Goal: Task Accomplishment & Management: Manage account settings

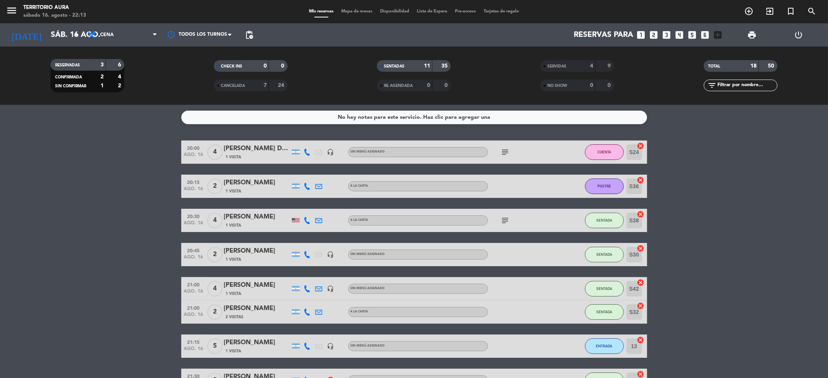
click at [754, 162] on bookings-row "20:00 [DATE] 4 [PERSON_NAME] Dos [PERSON_NAME] 1 Visita headset_mic Sin menú as…" at bounding box center [414, 347] width 828 height 413
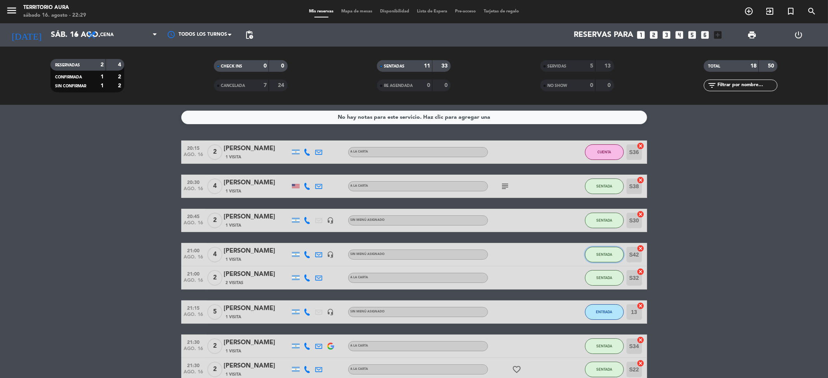
click at [603, 259] on button "SENTADA" at bounding box center [604, 255] width 39 height 16
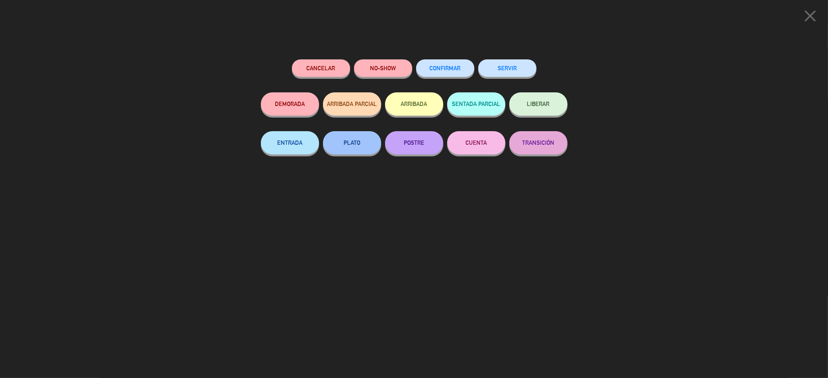
click at [482, 139] on button "CUENTA" at bounding box center [476, 142] width 58 height 23
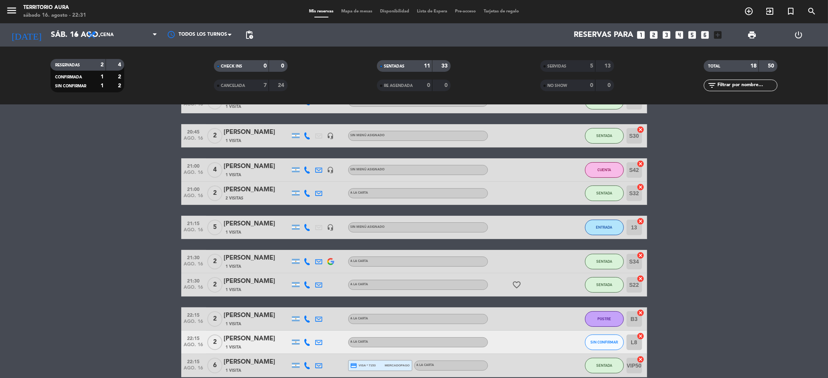
scroll to position [179, 0]
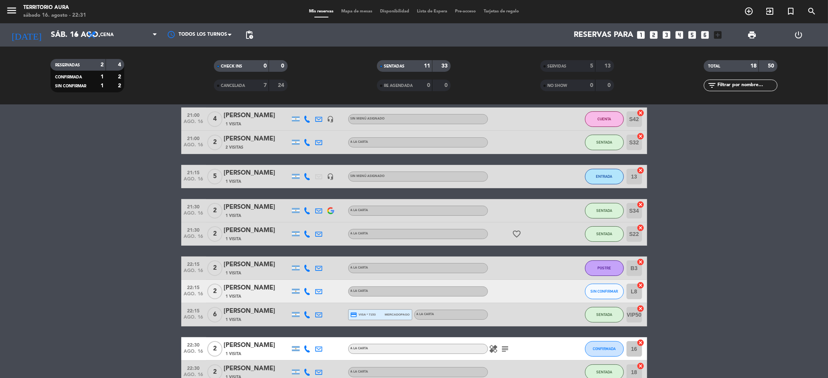
scroll to position [179, 0]
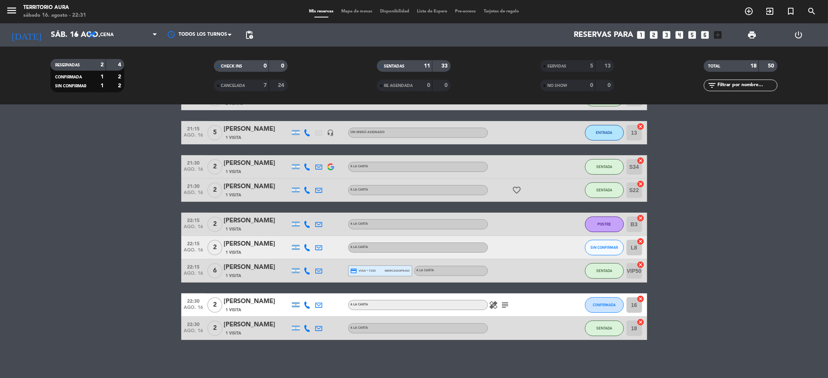
click at [686, 297] on bookings-row "20:15 [DATE] 2 [PERSON_NAME] 1 Visita A LA CARTA CUENTA S36 cancel 20:30 [DATE]…" at bounding box center [414, 150] width 828 height 379
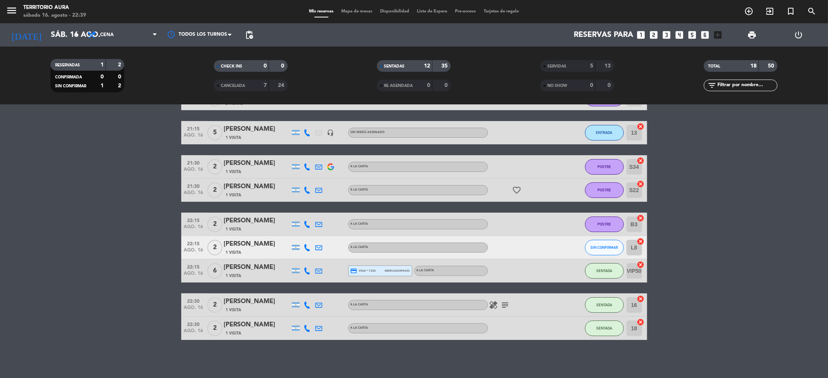
click at [754, 259] on bookings-row "20:15 [DATE] 2 [PERSON_NAME] 1 Visita A LA CARTA CUENTA S36 cancel 20:30 [DATE]…" at bounding box center [414, 150] width 828 height 379
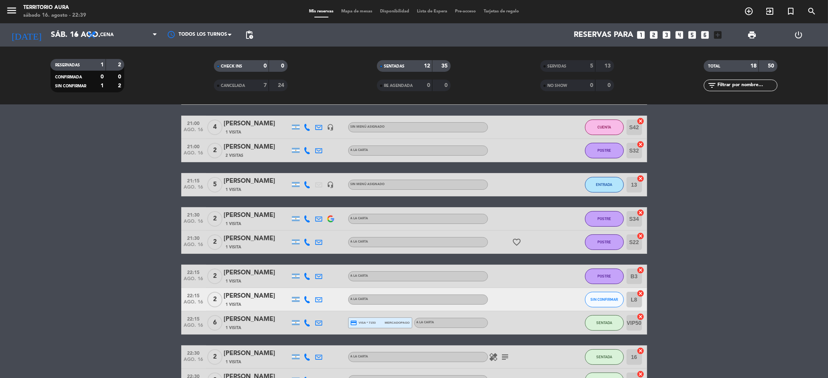
scroll to position [111, 0]
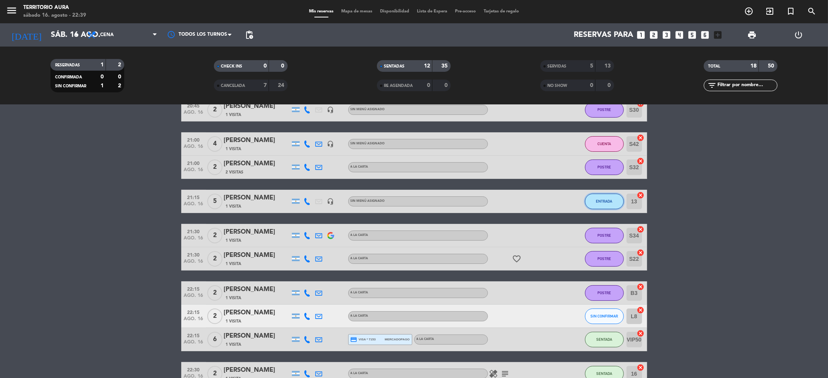
click at [614, 198] on button "ENTRADA" at bounding box center [604, 202] width 39 height 16
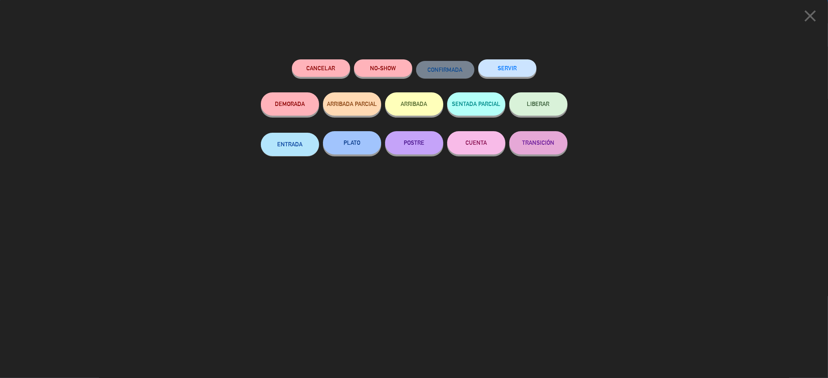
click at [499, 131] on div "CUENTA" at bounding box center [476, 150] width 58 height 39
click at [494, 140] on button "CUENTA" at bounding box center [476, 142] width 58 height 23
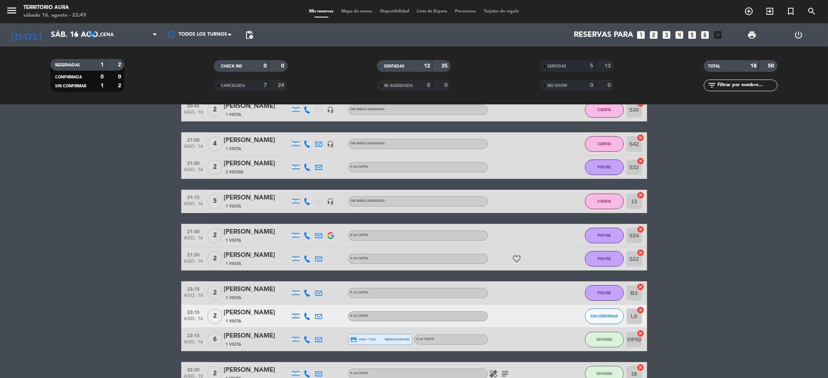
click at [683, 216] on bookings-row "20:15 [DATE] 2 [PERSON_NAME] 1 Visita A LA CARTA CUENTA S36 cancel 20:30 [DATE]…" at bounding box center [414, 219] width 828 height 379
click at [609, 206] on button "CUENTA" at bounding box center [604, 202] width 39 height 16
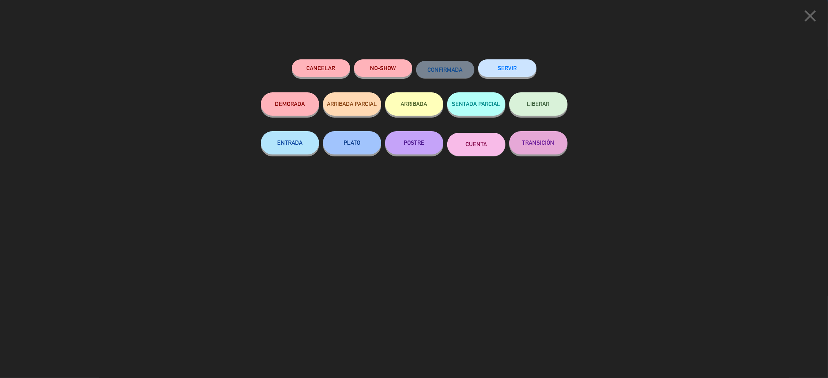
click at [508, 68] on button "SERVIR" at bounding box center [507, 67] width 58 height 17
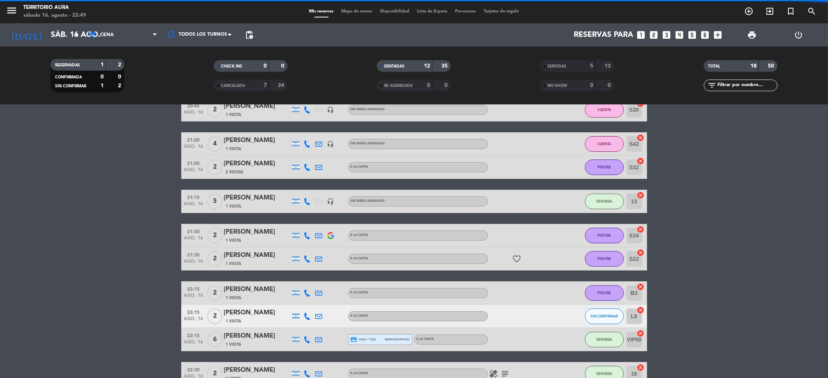
click at [716, 237] on bookings-row "20:15 [DATE] 2 [PERSON_NAME] 1 Visita A LA CARTA CUENTA S36 cancel 20:30 [DATE]…" at bounding box center [414, 219] width 828 height 379
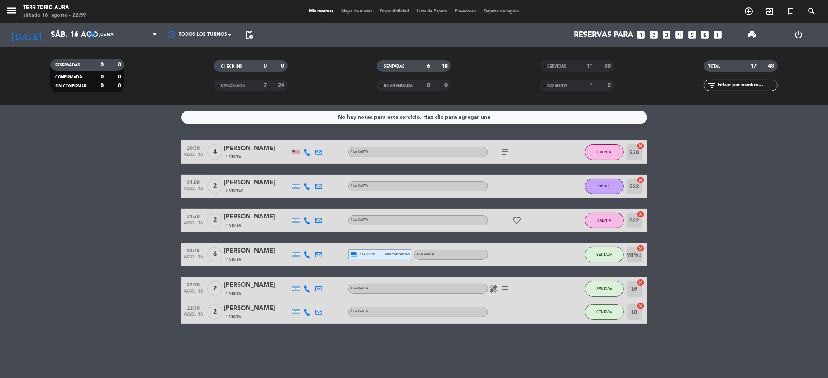
scroll to position [0, 0]
click at [766, 288] on bookings-row "20:30 [DATE] 4 [PERSON_NAME] 1 Visita A LA CARTA subject CUENTA S38 cancel 21:0…" at bounding box center [414, 232] width 828 height 183
